Goal: Navigation & Orientation: Find specific page/section

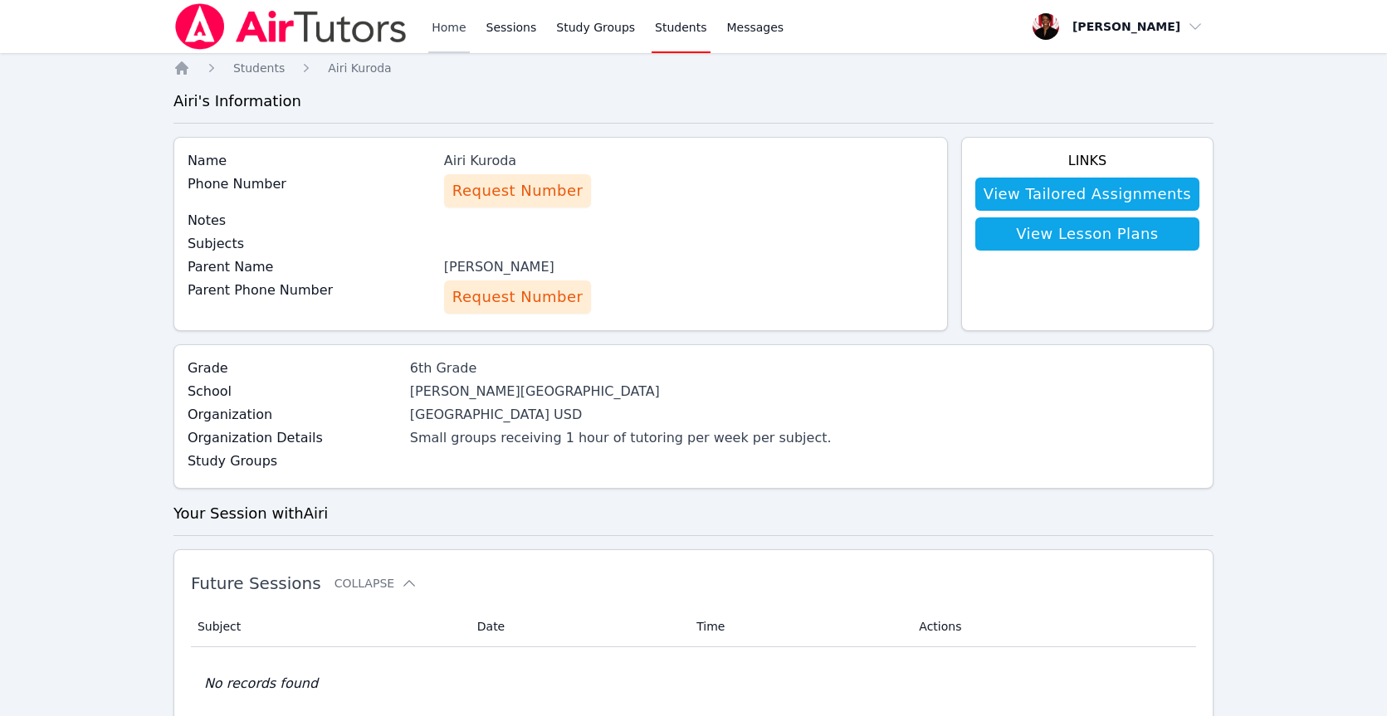
click at [433, 18] on link "Home" at bounding box center [448, 26] width 41 height 53
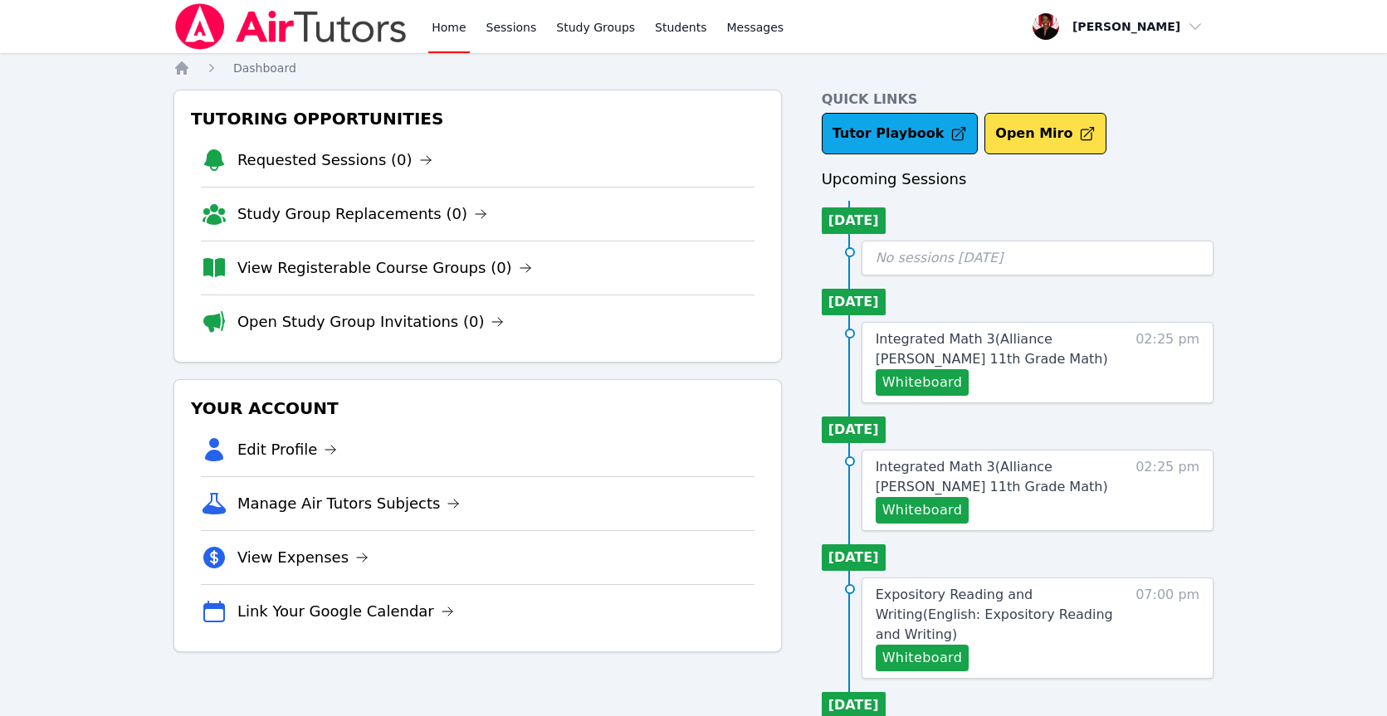
click at [476, 20] on div "Home Sessions Study Groups Students Messages" at bounding box center [607, 26] width 359 height 53
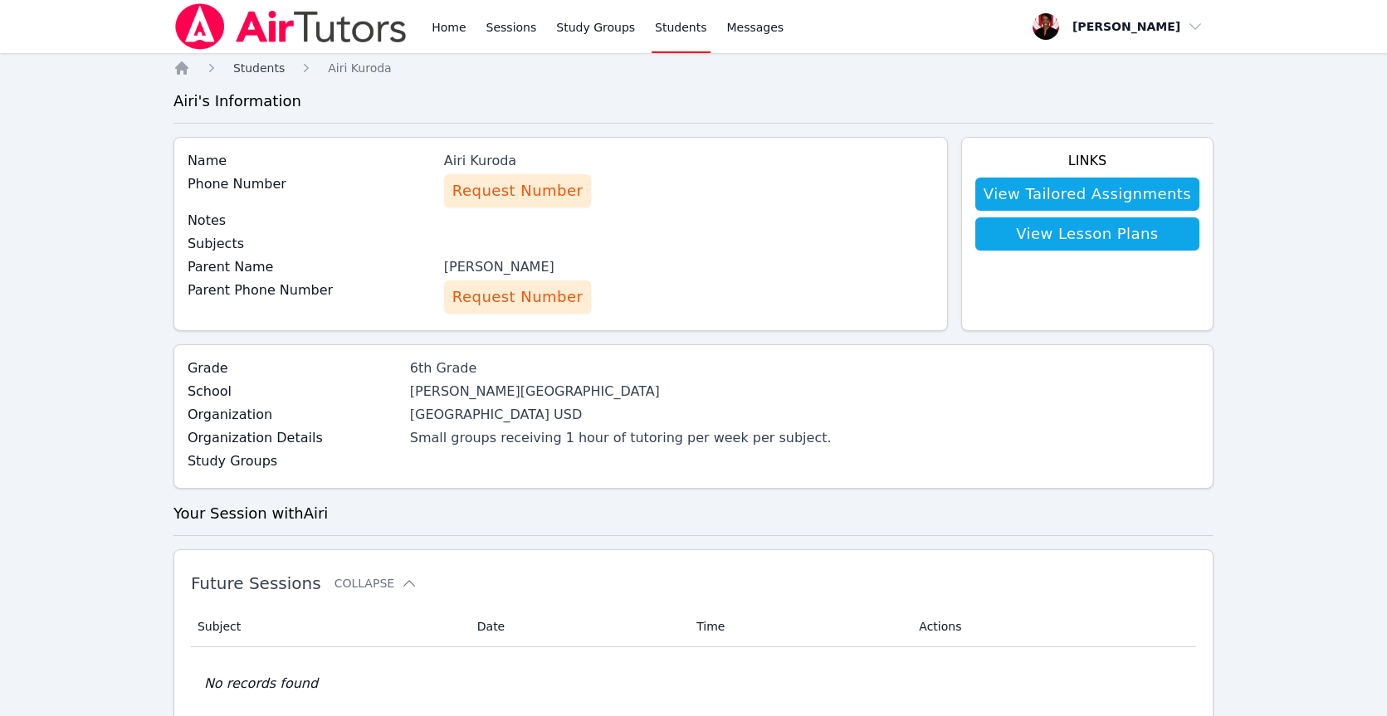
click at [237, 73] on span "Students" at bounding box center [258, 67] width 51 height 13
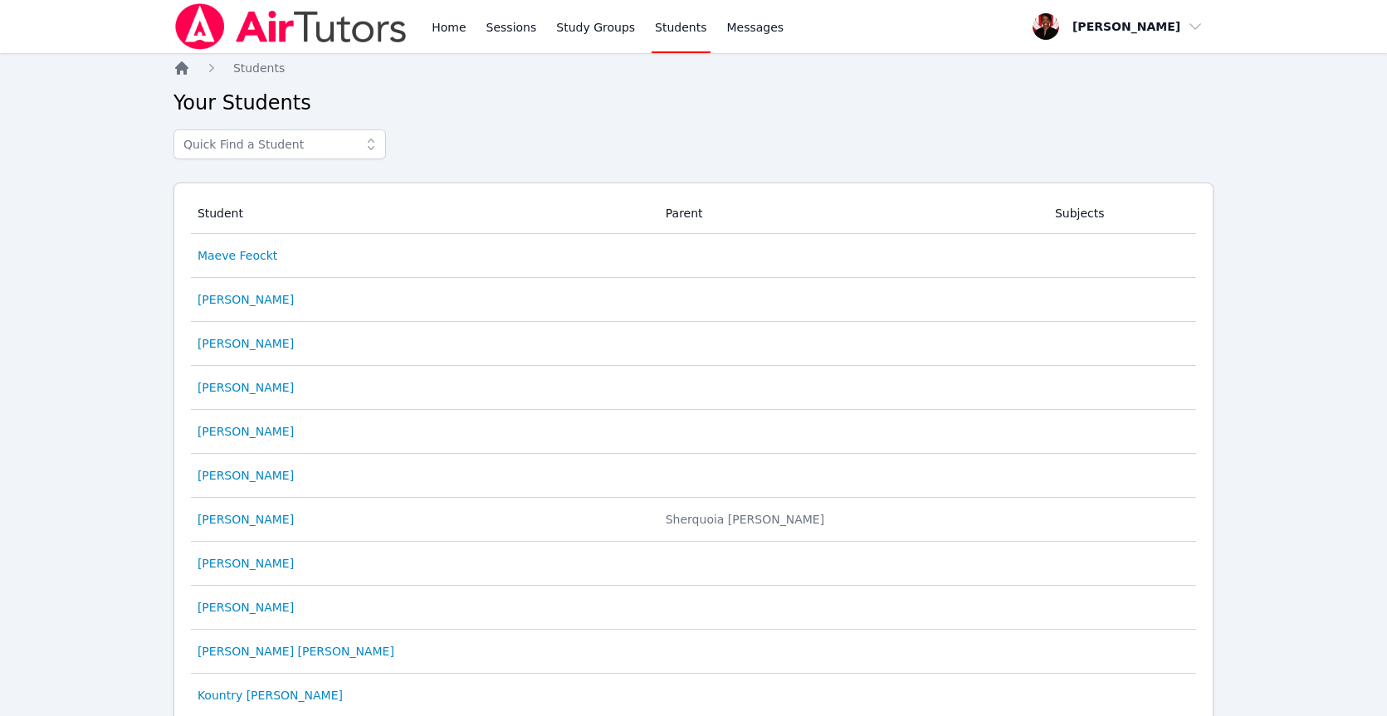
click at [183, 70] on icon "Breadcrumb" at bounding box center [181, 67] width 13 height 13
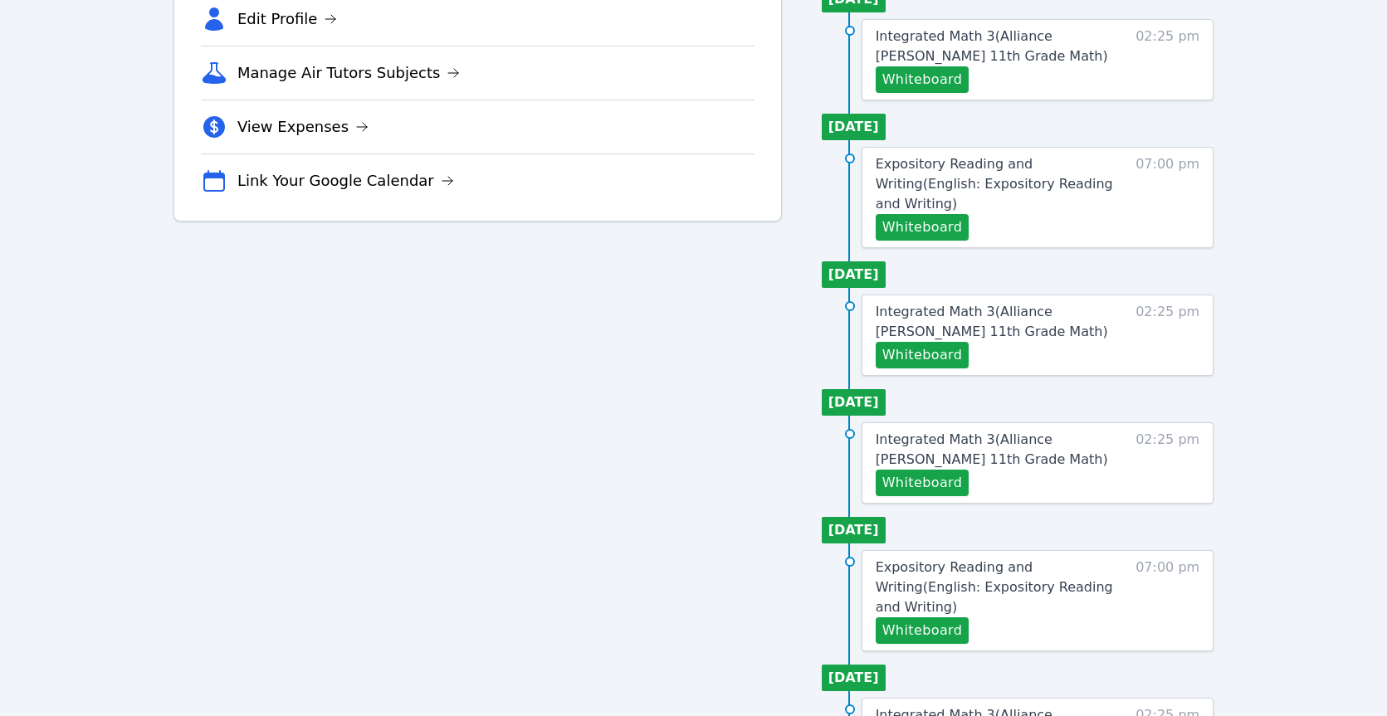
scroll to position [425, 0]
